Goal: Information Seeking & Learning: Compare options

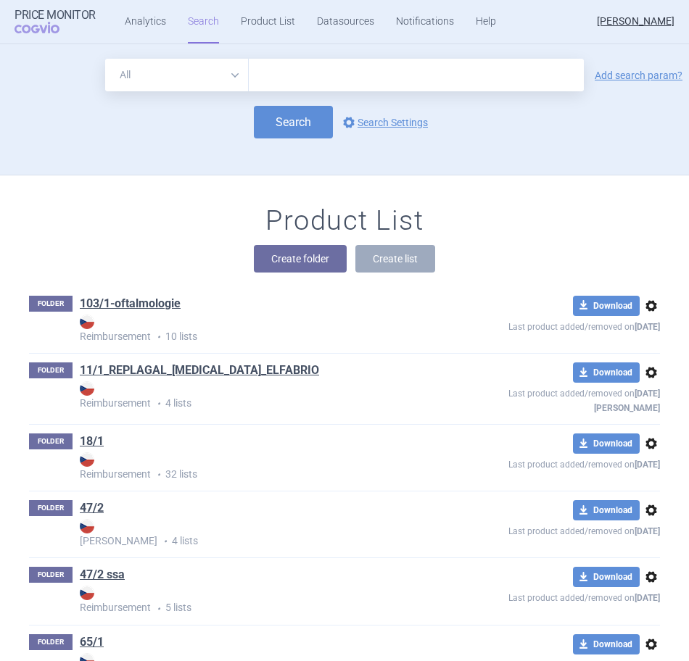
click at [571, 240] on div "Product List Create folder Create list" at bounding box center [344, 245] width 689 height 83
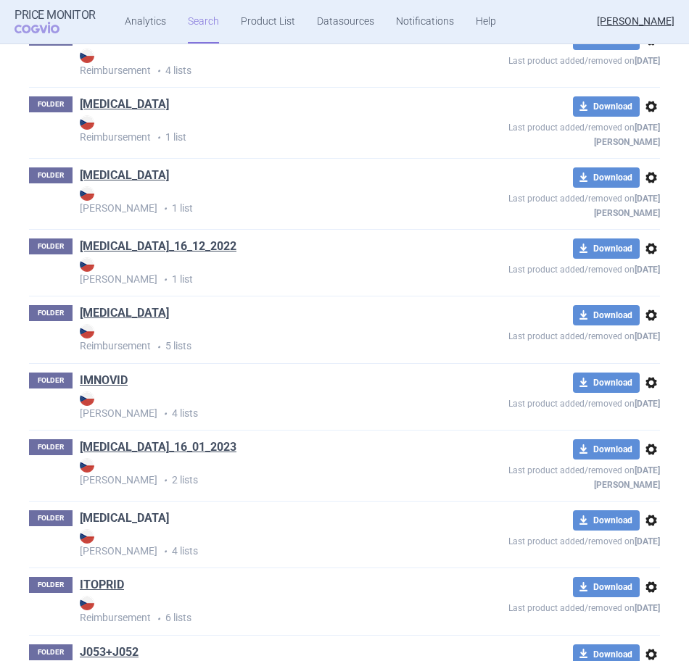
click at [117, 510] on link "[MEDICAL_DATA]" at bounding box center [124, 518] width 89 height 16
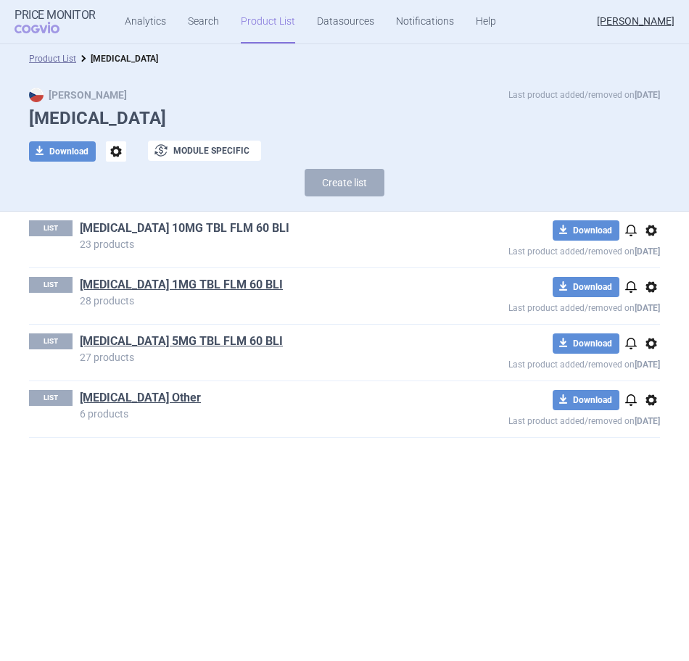
click at [185, 230] on link "[MEDICAL_DATA] 10MG TBL FLM 60 BLI" at bounding box center [184, 228] width 209 height 16
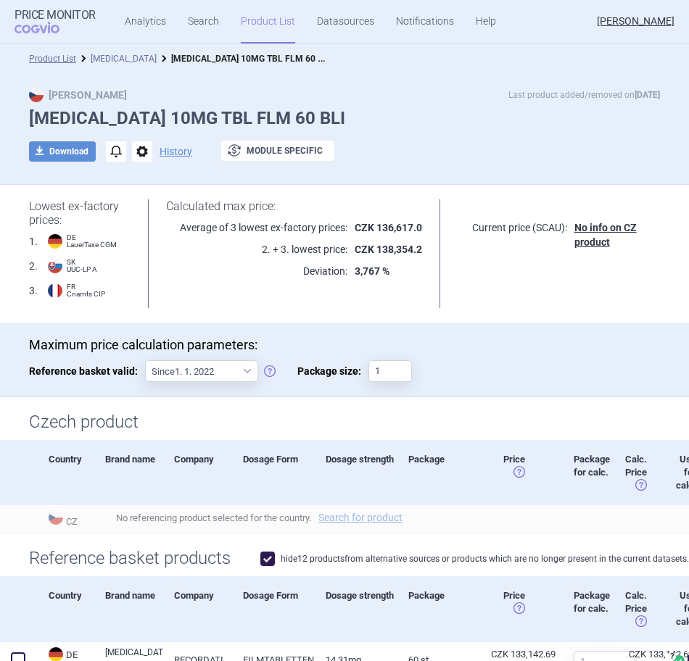
click at [112, 57] on link "[MEDICAL_DATA]" at bounding box center [124, 59] width 66 height 10
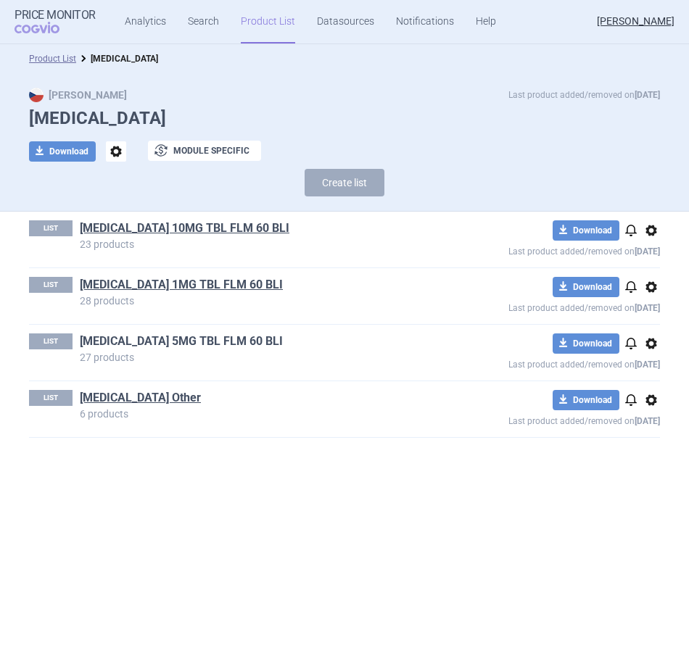
click at [202, 336] on link "[MEDICAL_DATA] 5MG TBL FLM 60 BLI" at bounding box center [181, 341] width 203 height 16
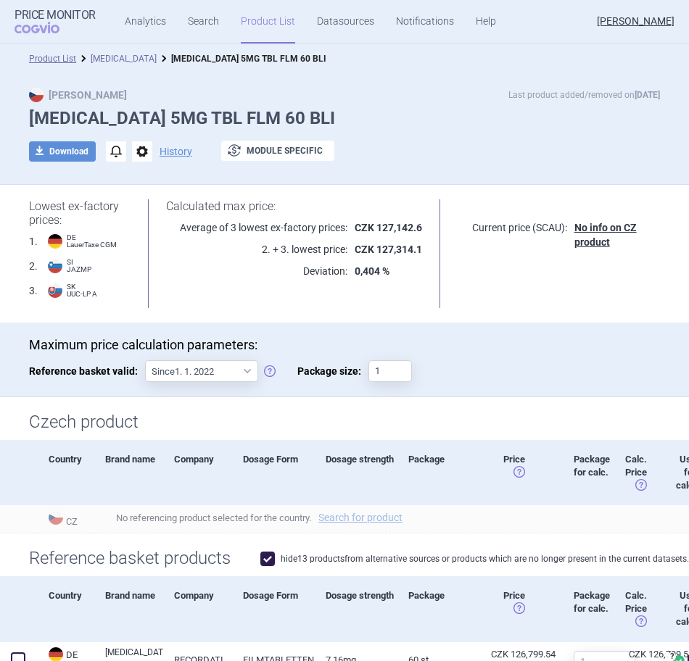
click at [111, 59] on link "[MEDICAL_DATA]" at bounding box center [124, 59] width 66 height 10
